Goal: Check status: Check status

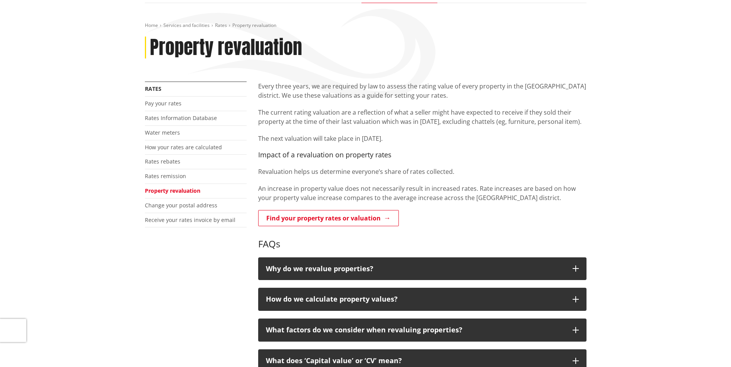
scroll to position [77, 0]
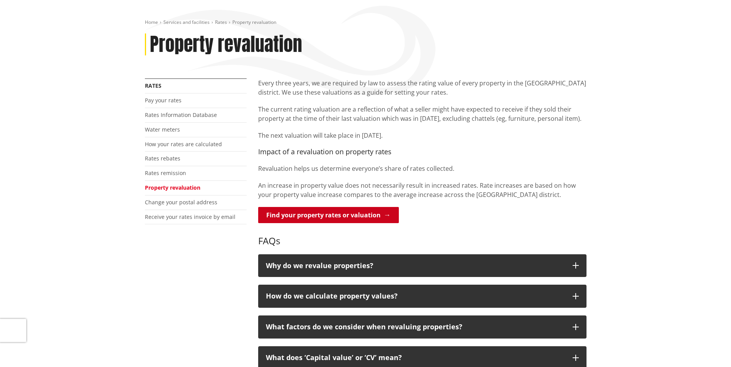
click at [321, 219] on link "Find your property rates or valuation" at bounding box center [328, 215] width 141 height 16
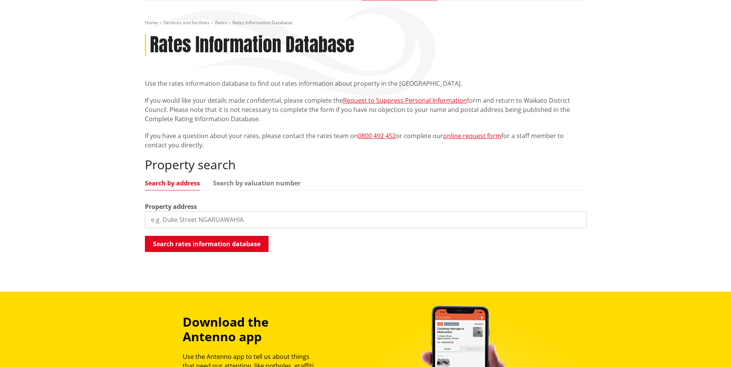
scroll to position [77, 0]
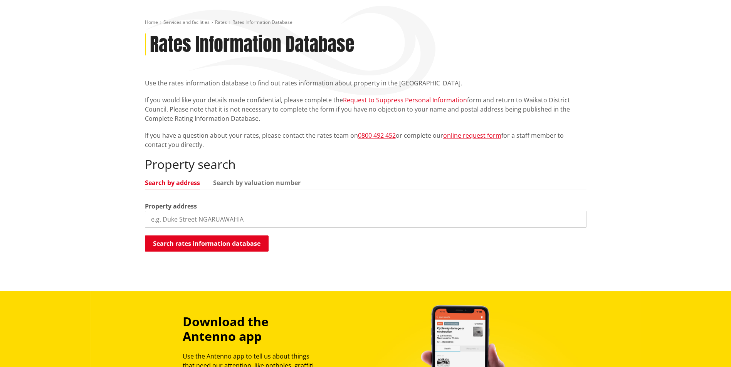
click at [171, 218] on input "search" at bounding box center [365, 219] width 441 height 17
paste input "5B Littler Place"
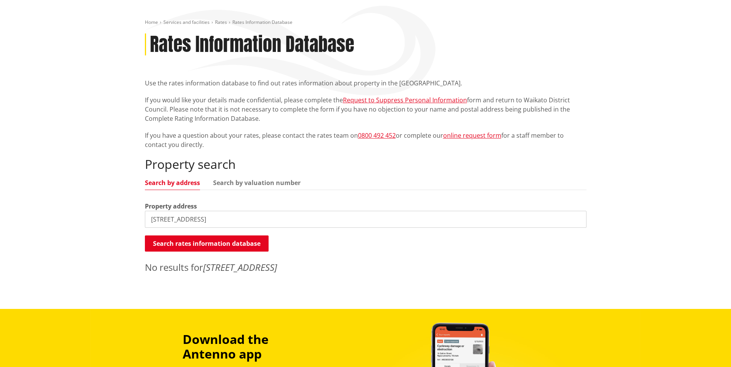
click at [198, 218] on input "5B Littler Place" at bounding box center [365, 219] width 441 height 17
click at [160, 220] on input "5B Littler Place" at bounding box center [365, 219] width 441 height 17
click at [196, 218] on input "5B Littler Place" at bounding box center [365, 219] width 441 height 17
drag, startPoint x: 199, startPoint y: 220, endPoint x: 210, endPoint y: 209, distance: 15.0
click at [199, 220] on input "5B Littler Place" at bounding box center [365, 219] width 441 height 17
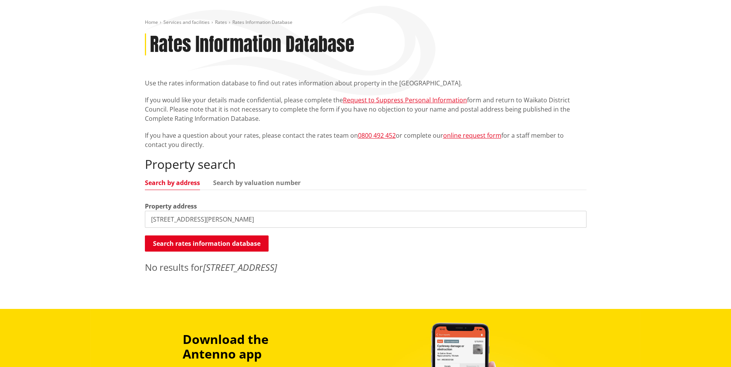
type input "5B Littler Place Hamilton East"
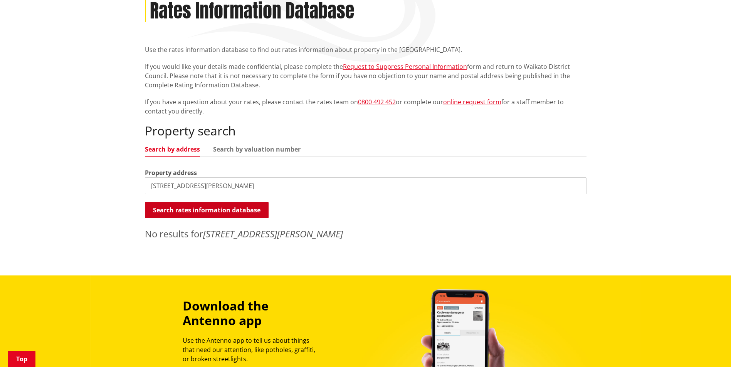
scroll to position [154, 0]
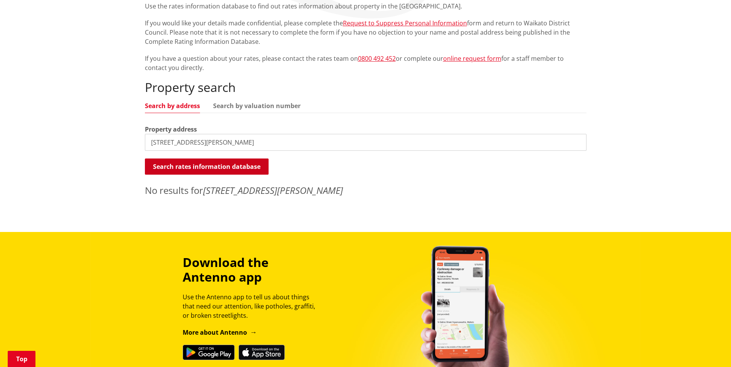
click at [228, 168] on button "Search rates information database" at bounding box center [207, 167] width 124 height 16
drag, startPoint x: 220, startPoint y: 141, endPoint x: 114, endPoint y: 147, distance: 105.3
click at [114, 147] on div "Home Services and facilities Rates Rates Information Database Rates Information…" at bounding box center [365, 77] width 731 height 309
